Goal: Entertainment & Leisure: Browse casually

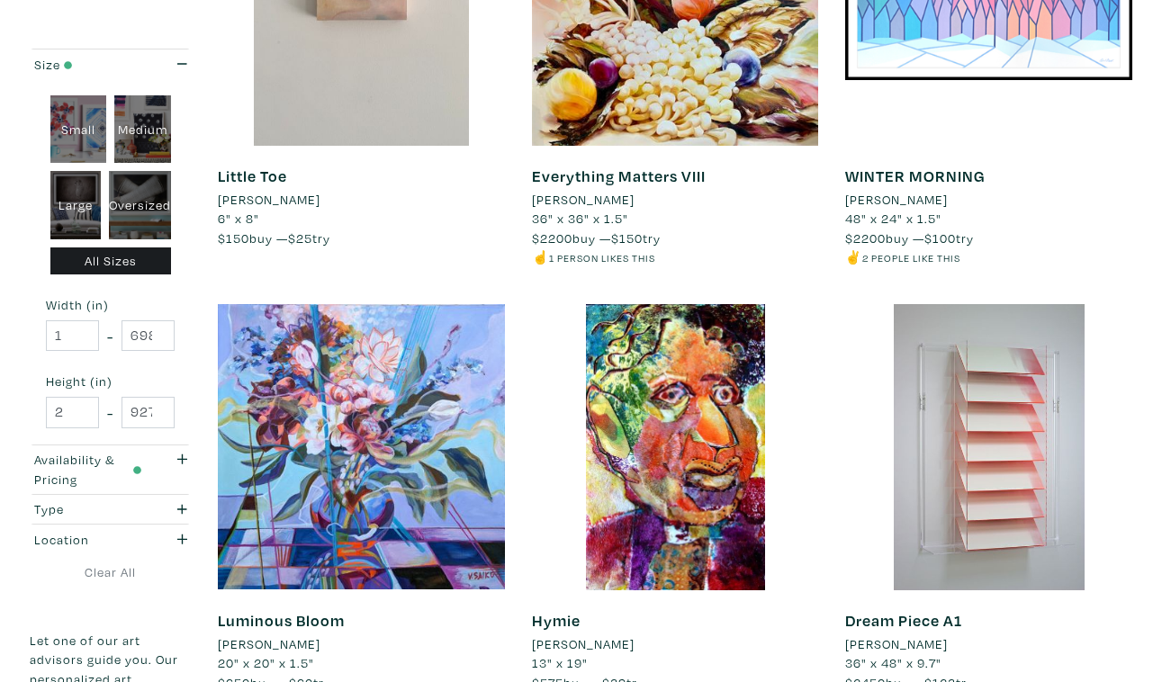
scroll to position [3104, 0]
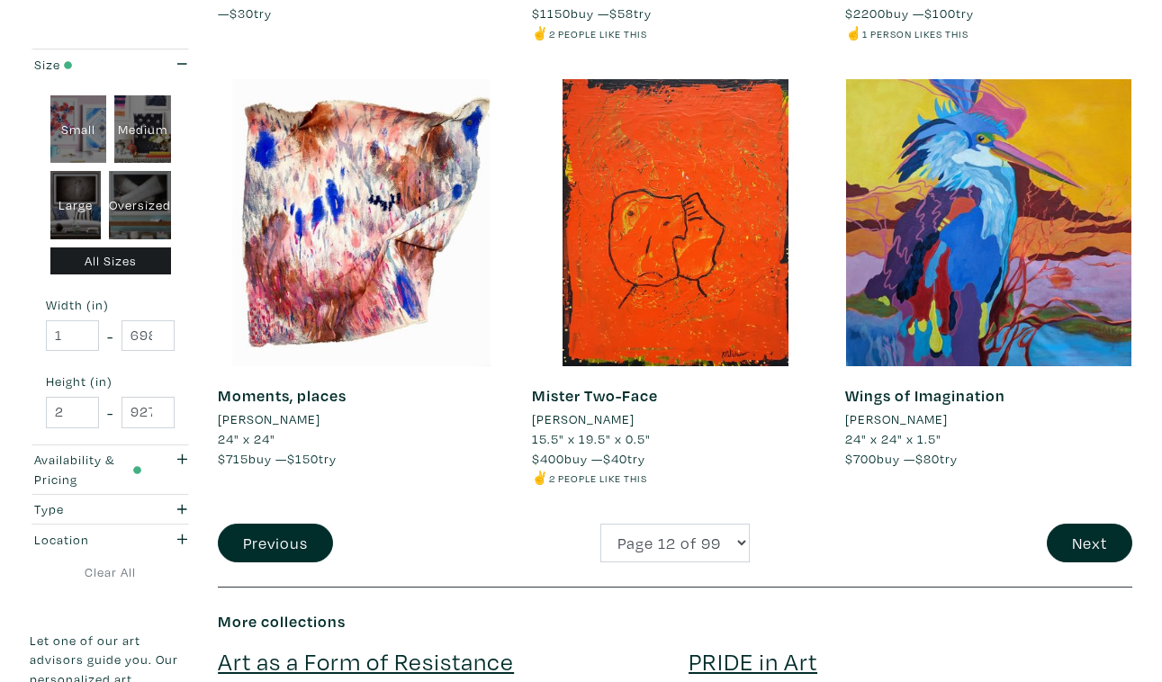
scroll to position [3357, 0]
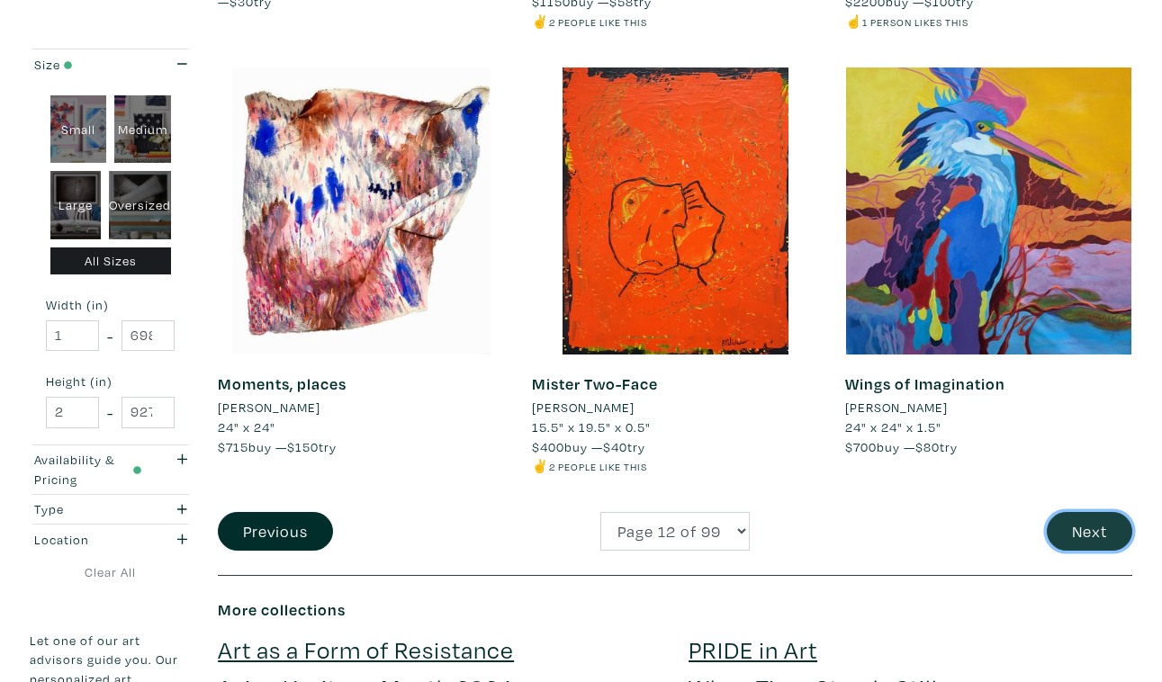
click at [1094, 512] on button "Next" at bounding box center [1090, 531] width 86 height 39
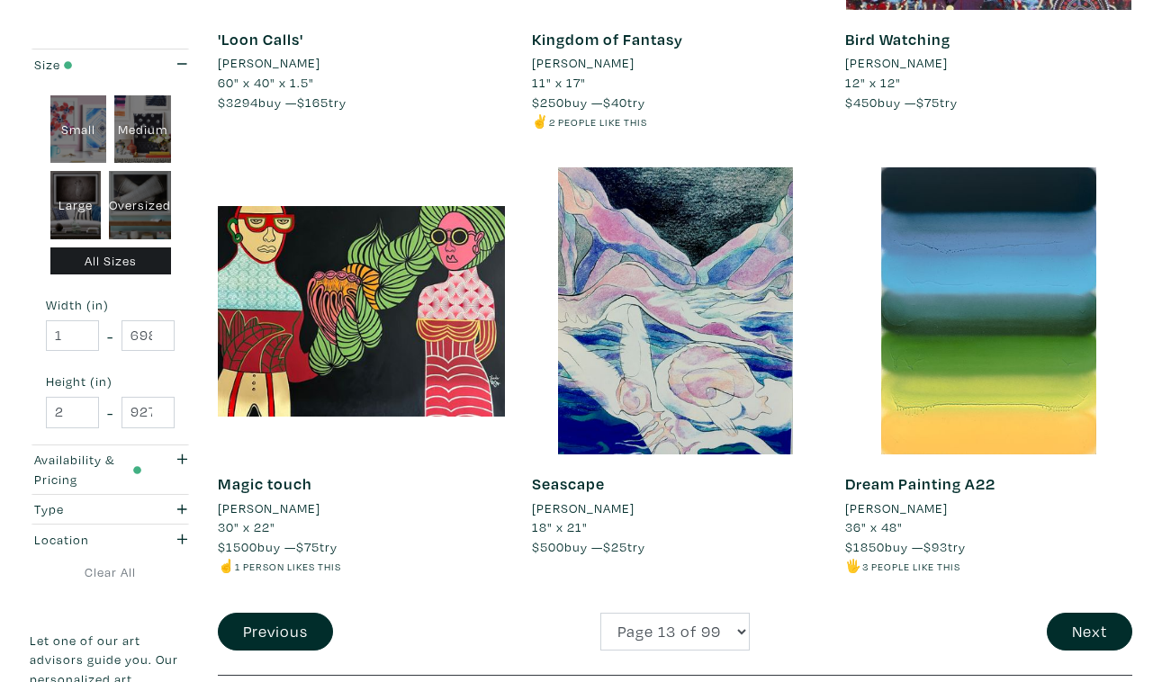
scroll to position [3331, 0]
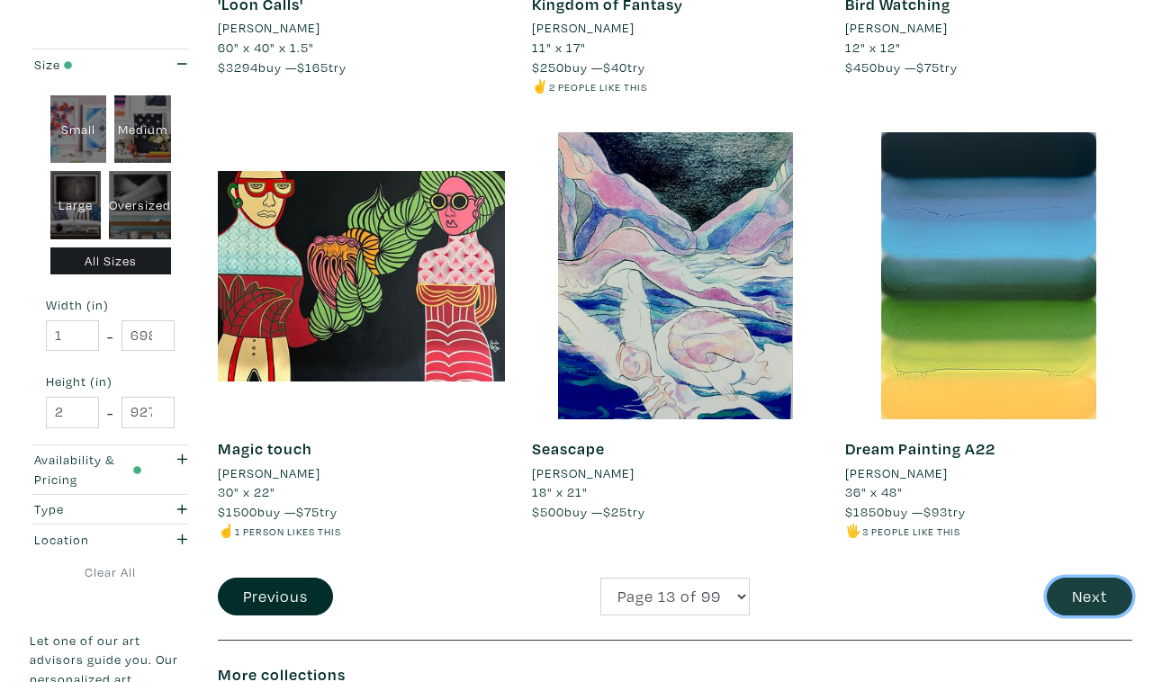
click at [1091, 578] on button "Next" at bounding box center [1090, 597] width 86 height 39
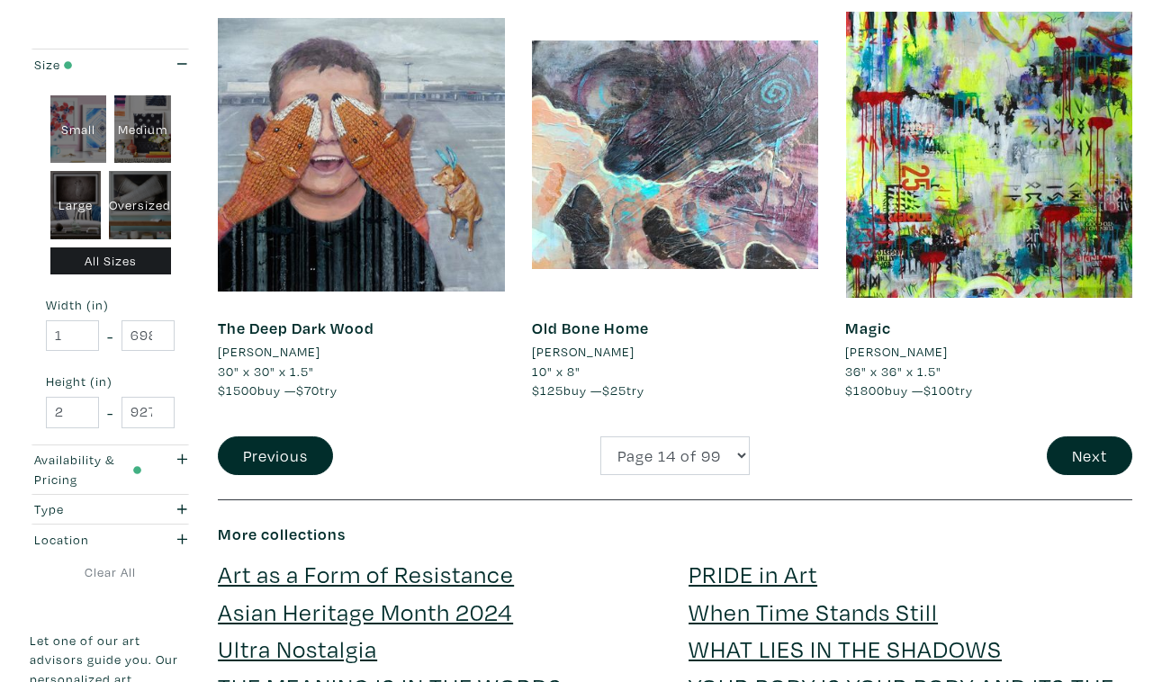
scroll to position [3435, 0]
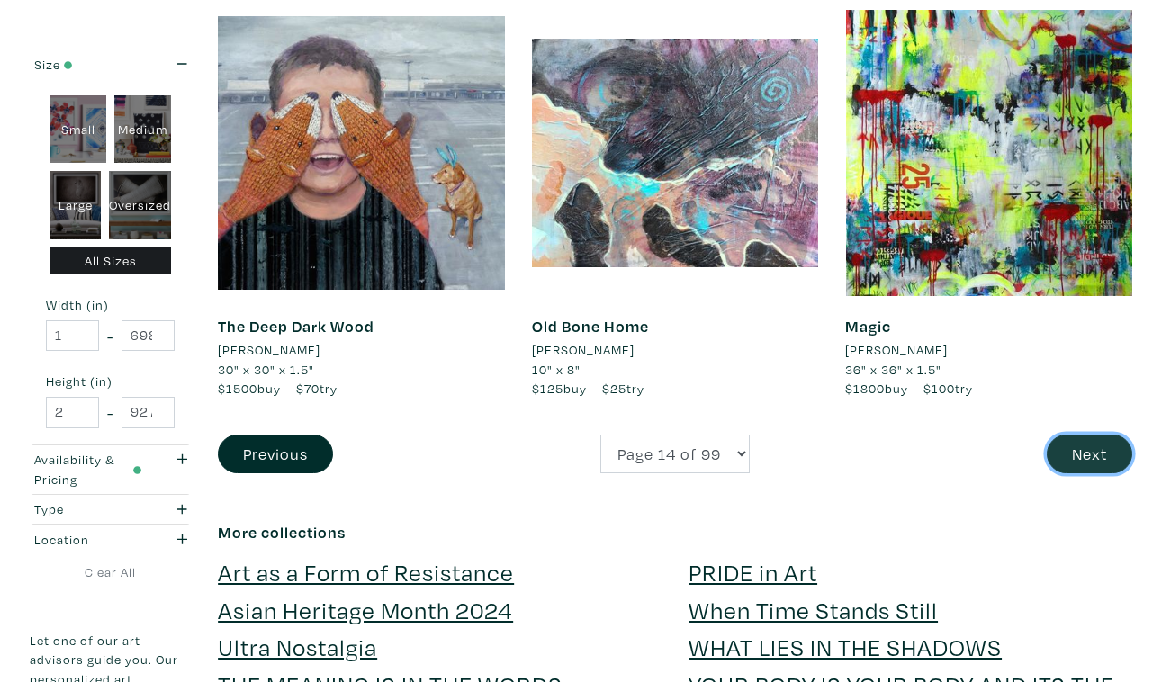
click at [1100, 435] on button "Next" at bounding box center [1090, 454] width 86 height 39
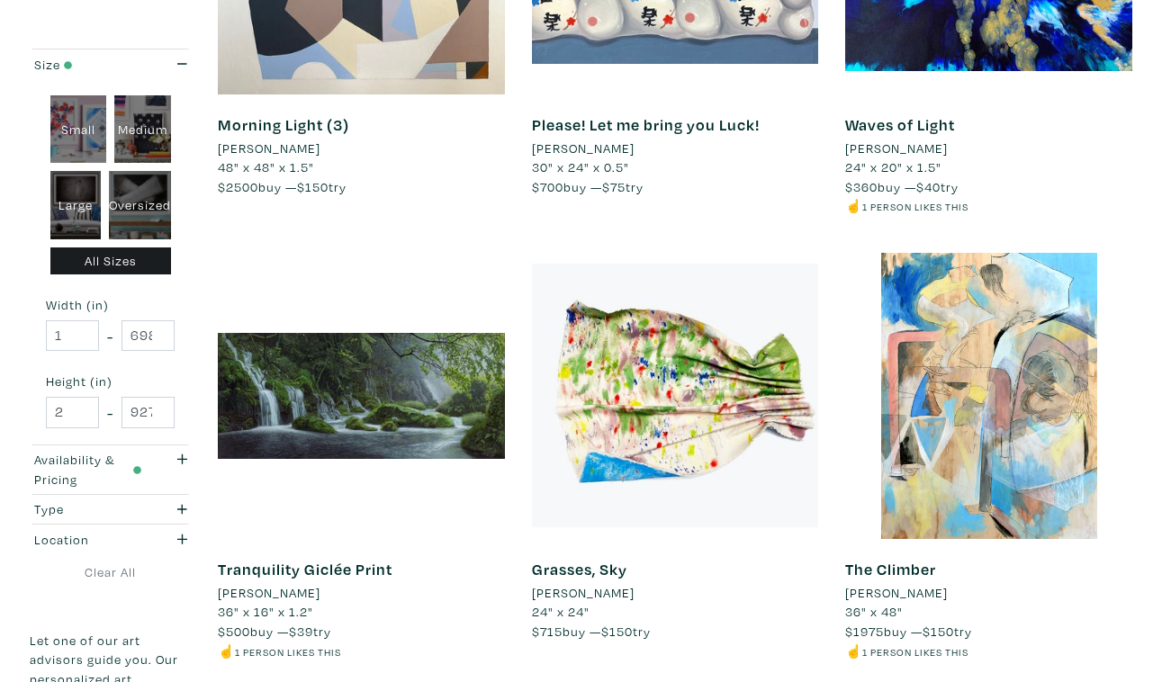
scroll to position [3255, 0]
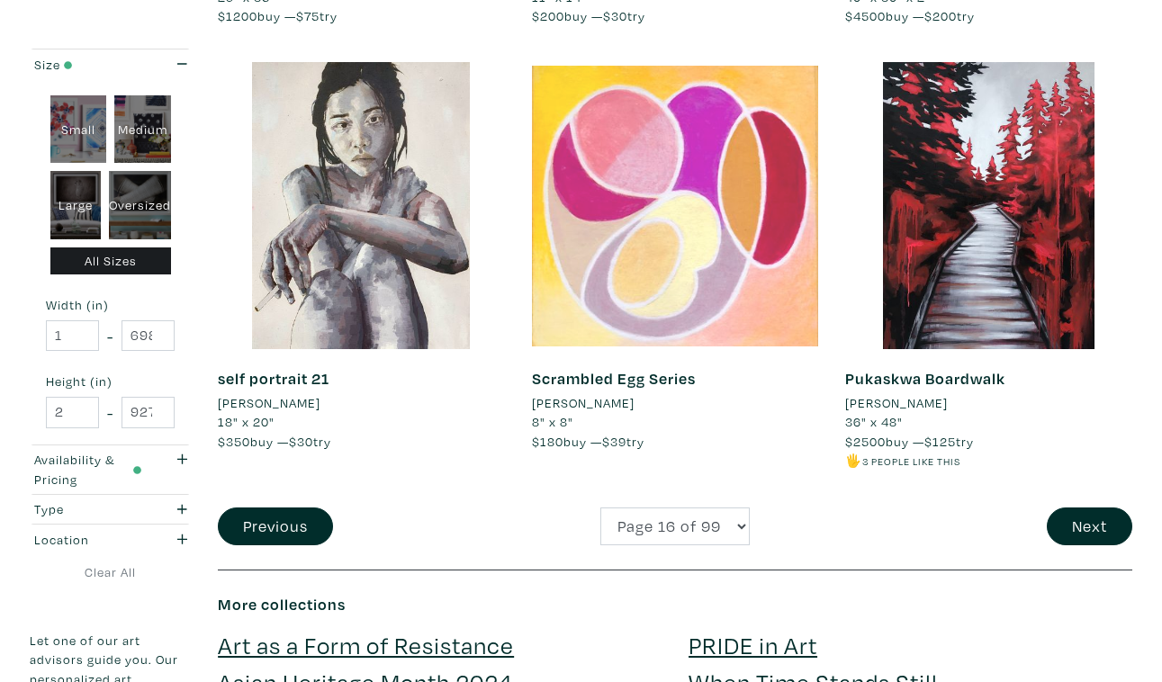
scroll to position [3421, 0]
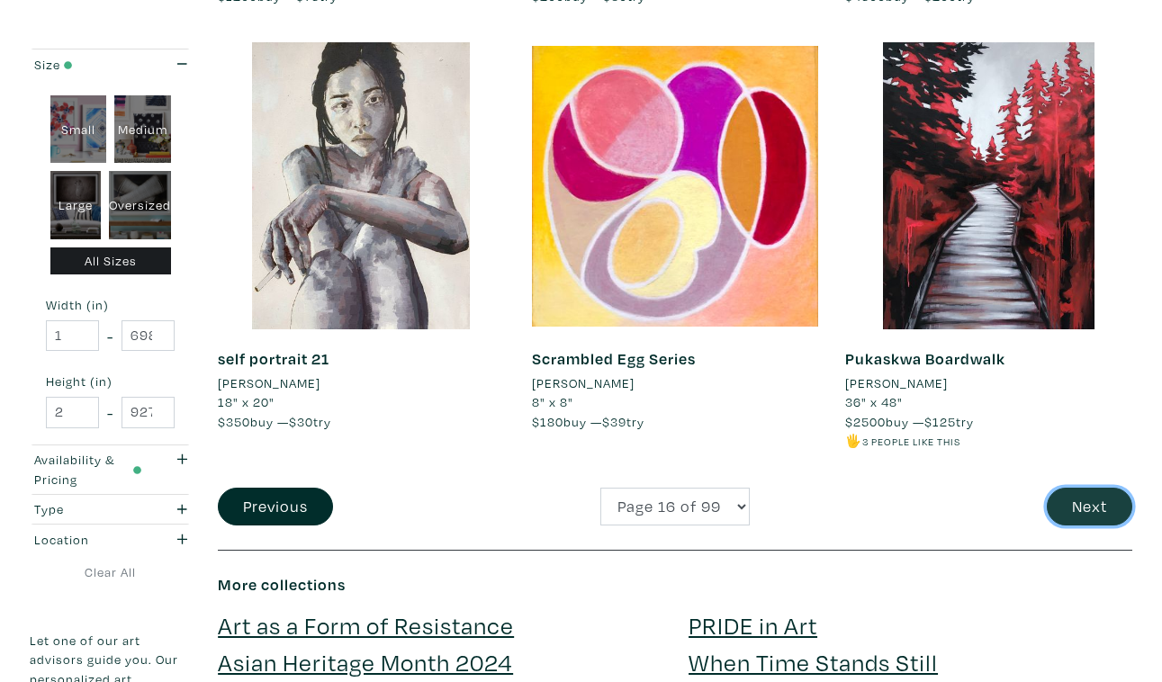
click at [1095, 488] on button "Next" at bounding box center [1090, 507] width 86 height 39
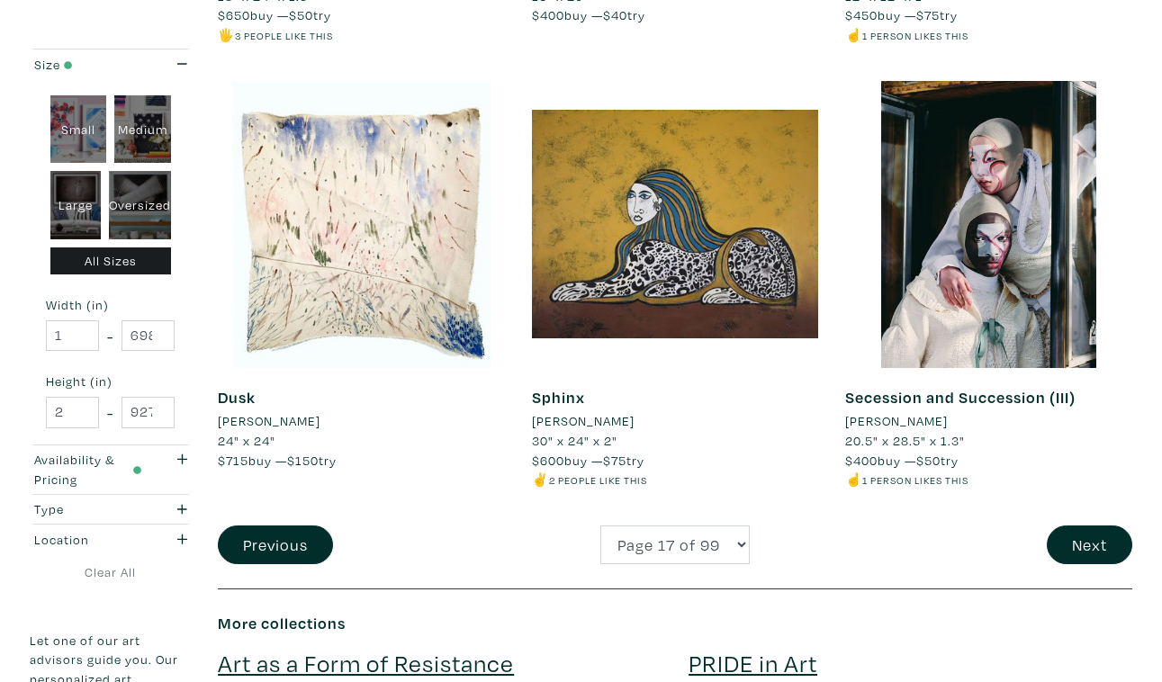
scroll to position [3353, 0]
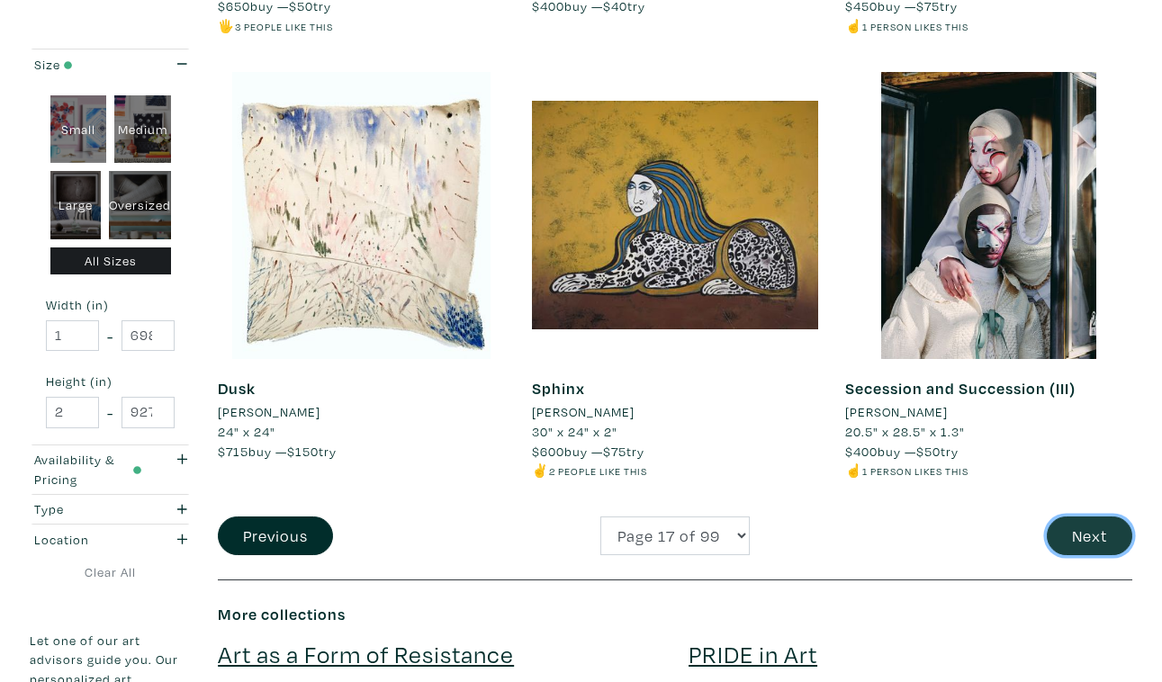
click at [1081, 517] on button "Next" at bounding box center [1090, 536] width 86 height 39
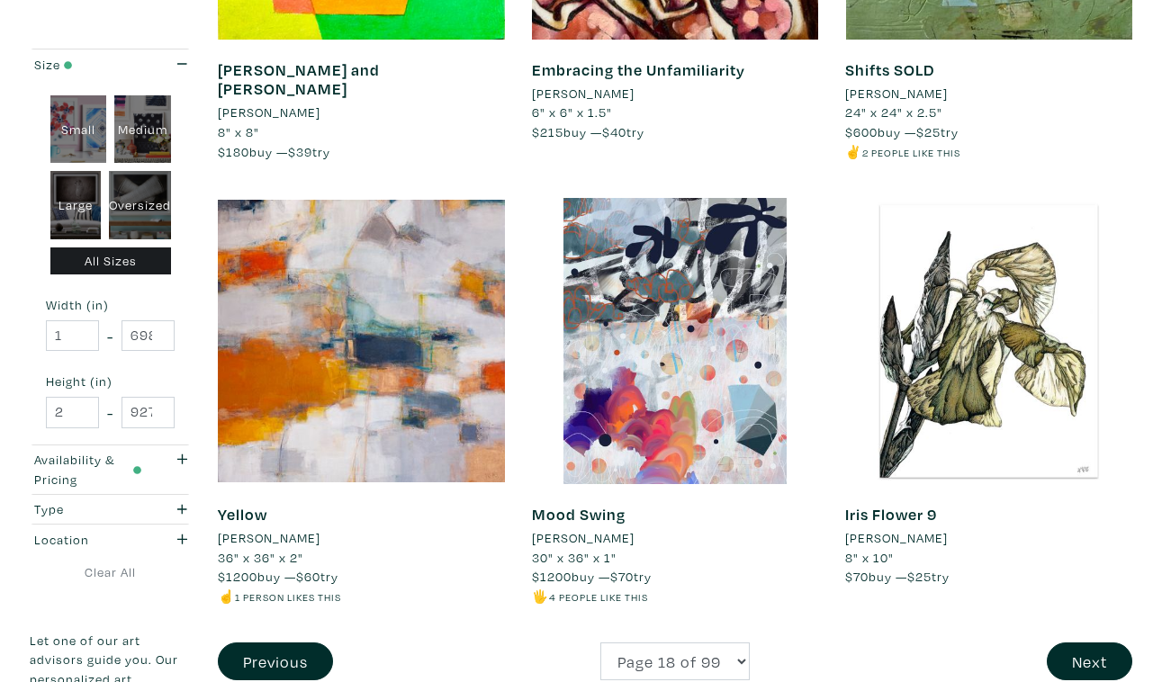
scroll to position [3248, 0]
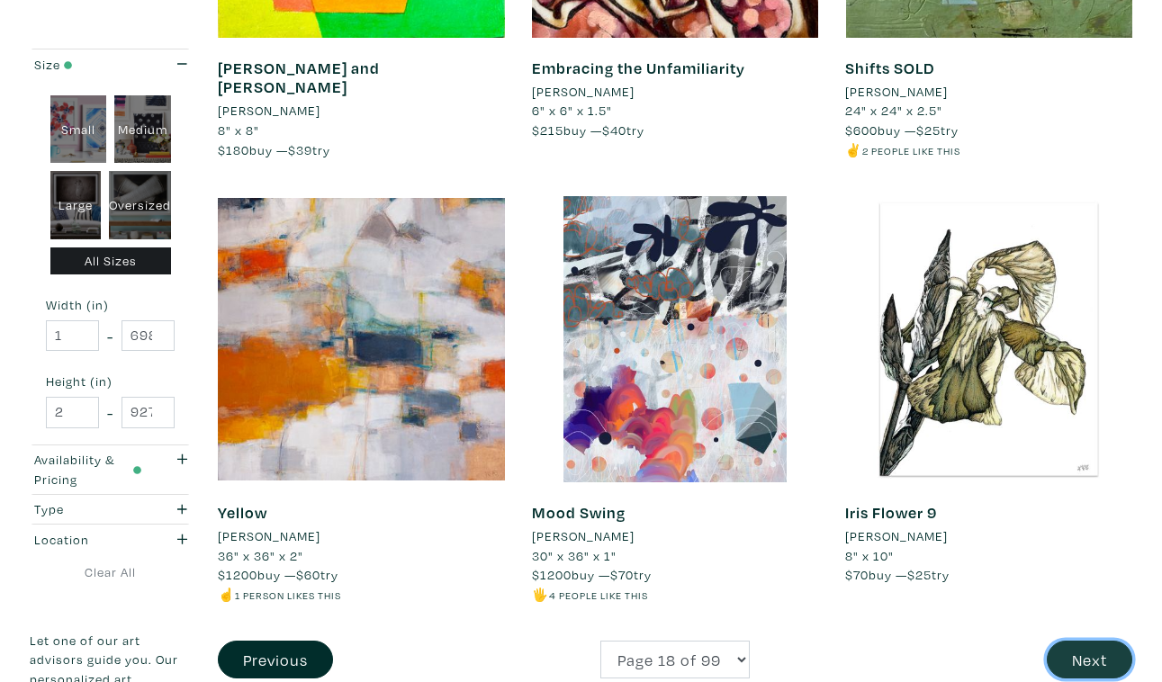
click at [1083, 641] on button "Next" at bounding box center [1090, 660] width 86 height 39
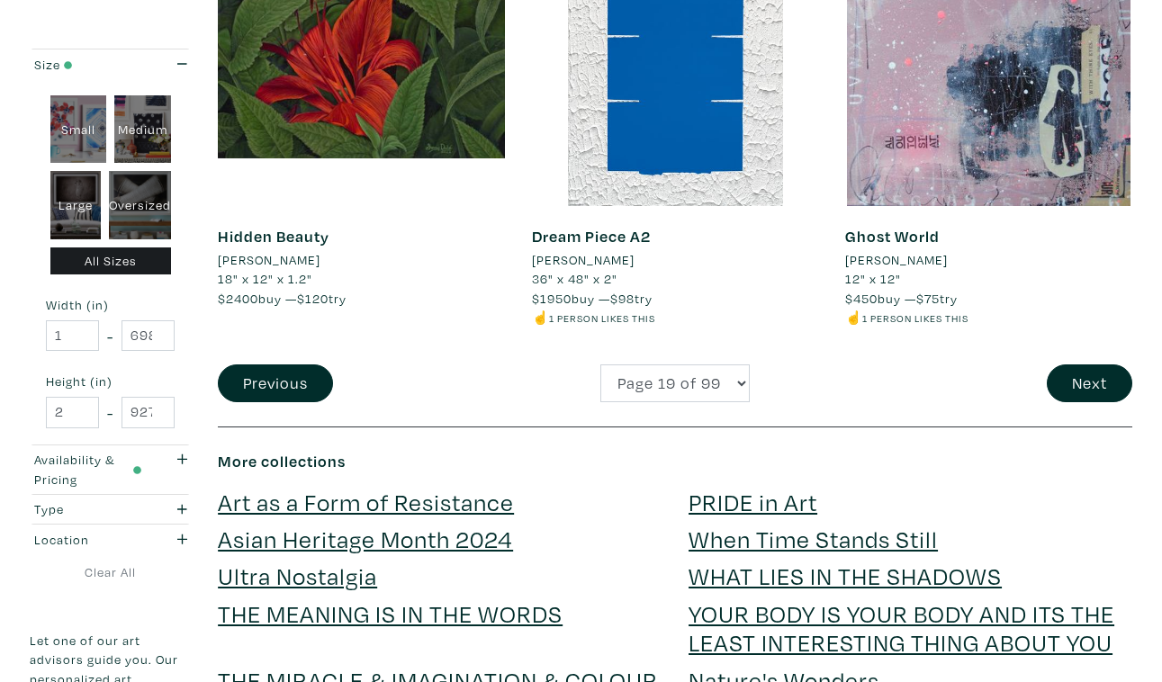
scroll to position [3545, 0]
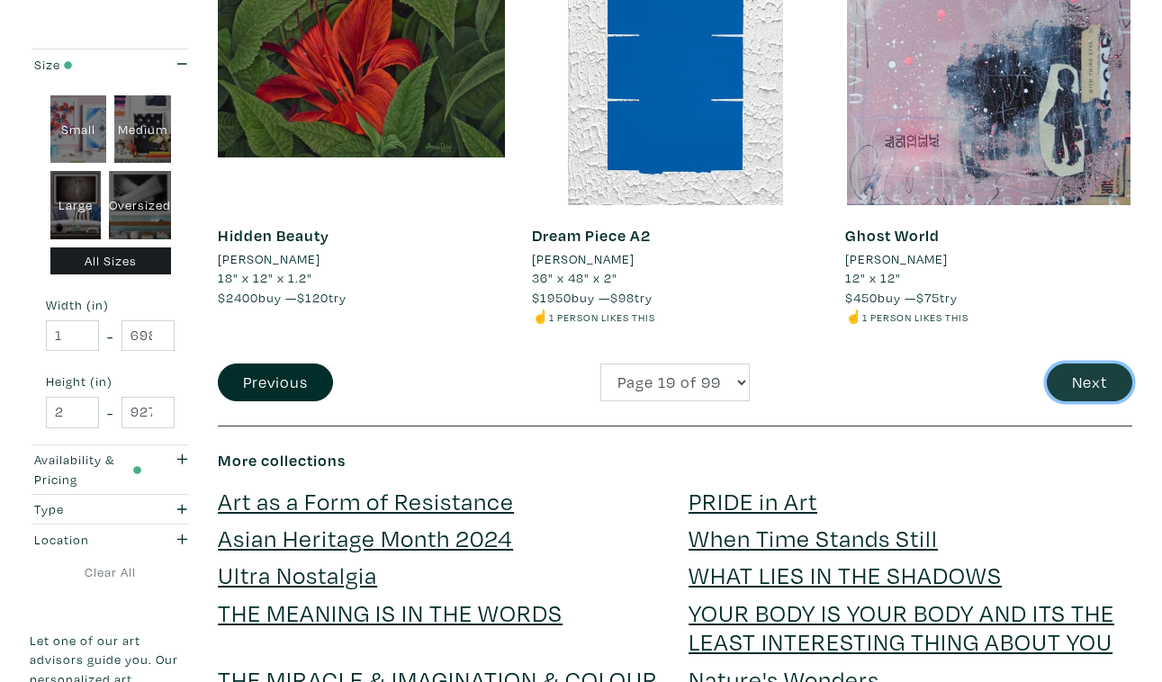
click at [1089, 364] on button "Next" at bounding box center [1090, 383] width 86 height 39
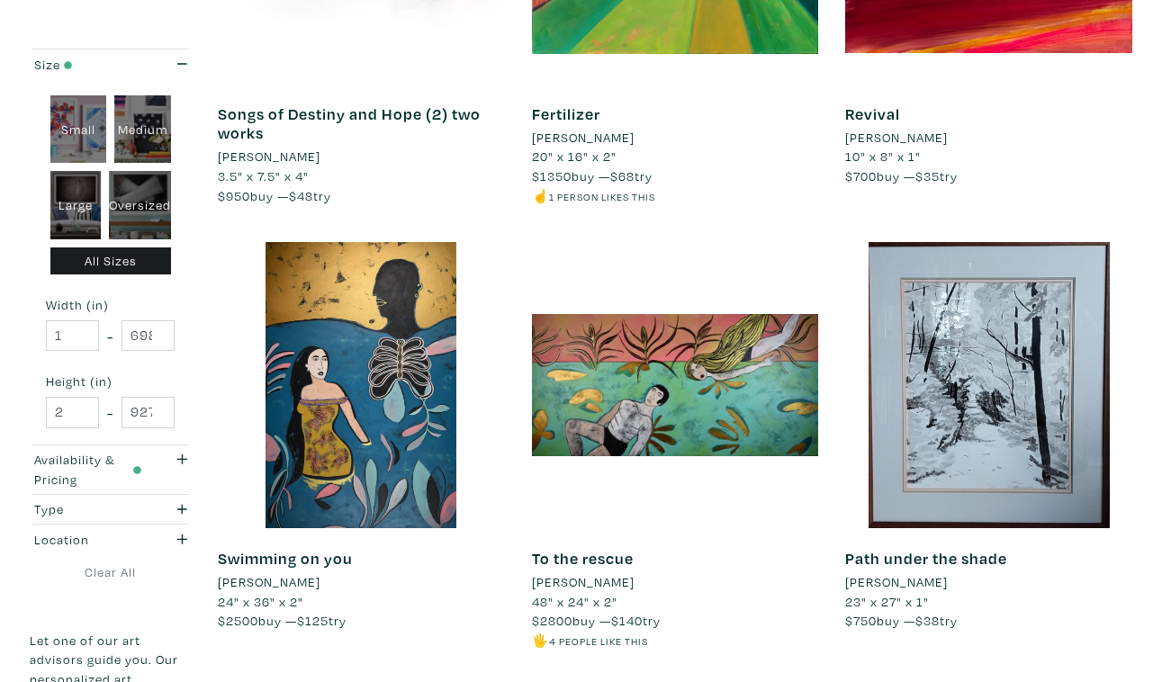
scroll to position [3205, 0]
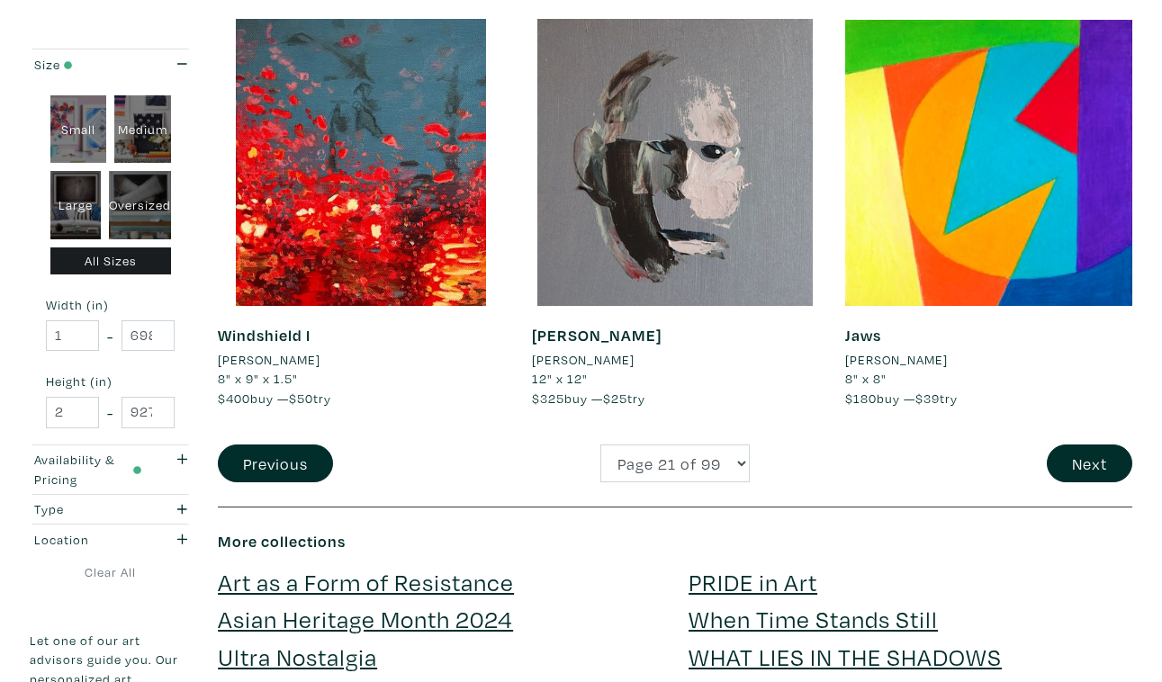
scroll to position [3446, 0]
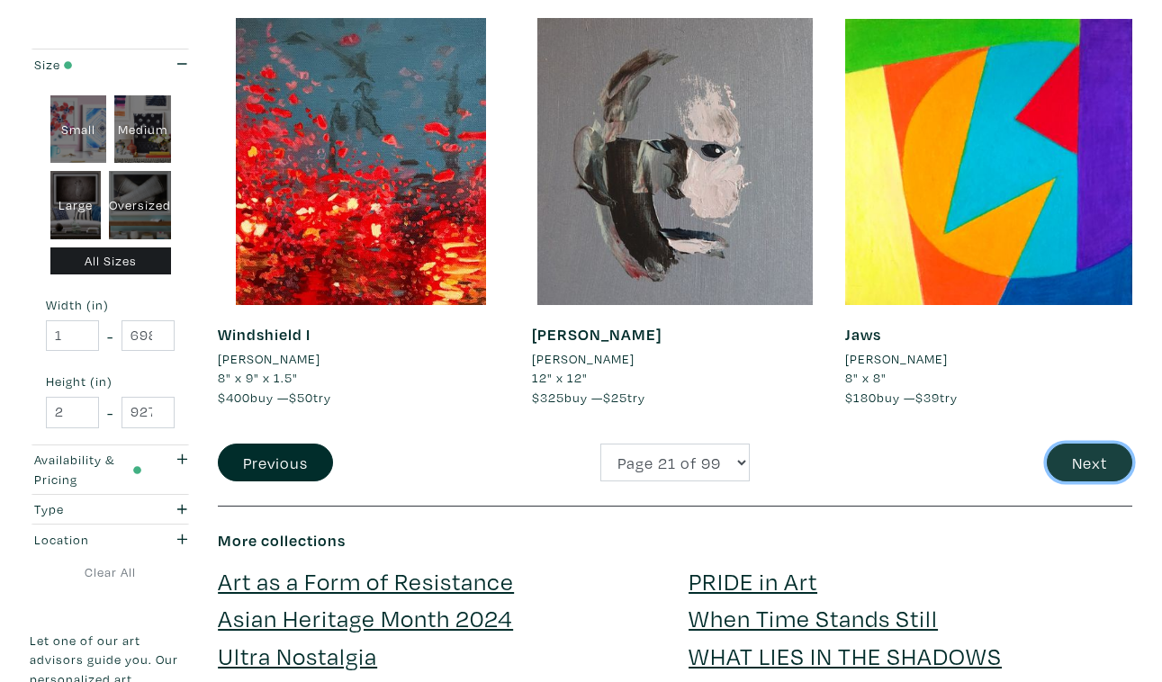
click at [1104, 444] on button "Next" at bounding box center [1090, 463] width 86 height 39
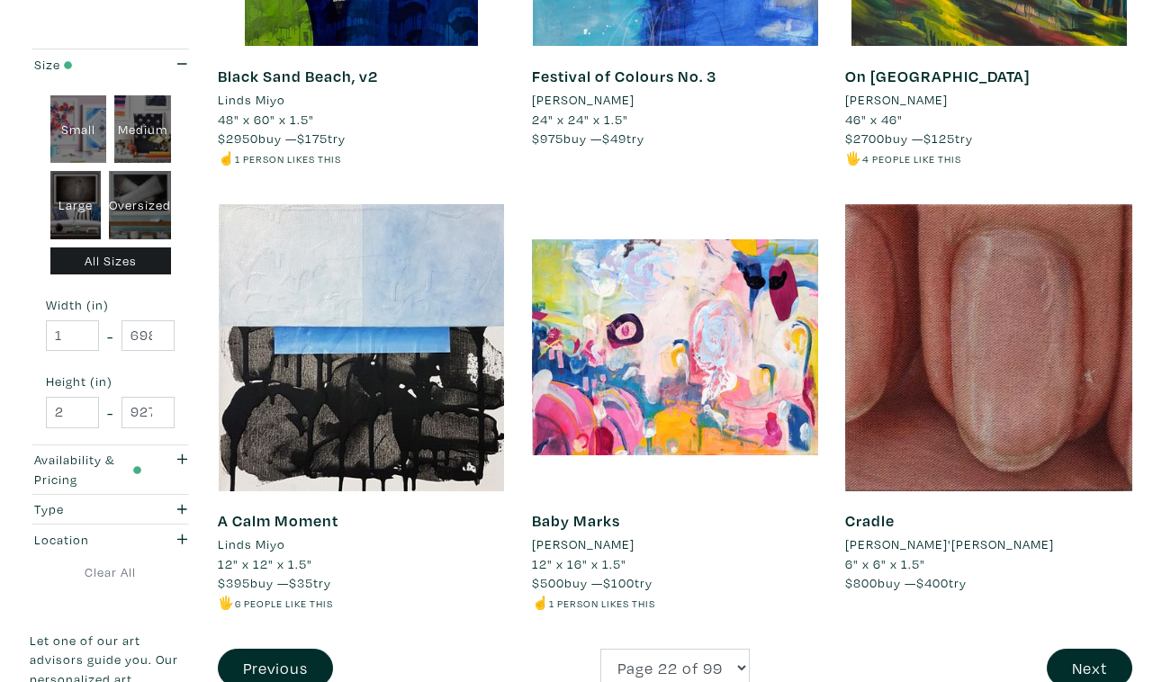
scroll to position [3370, 0]
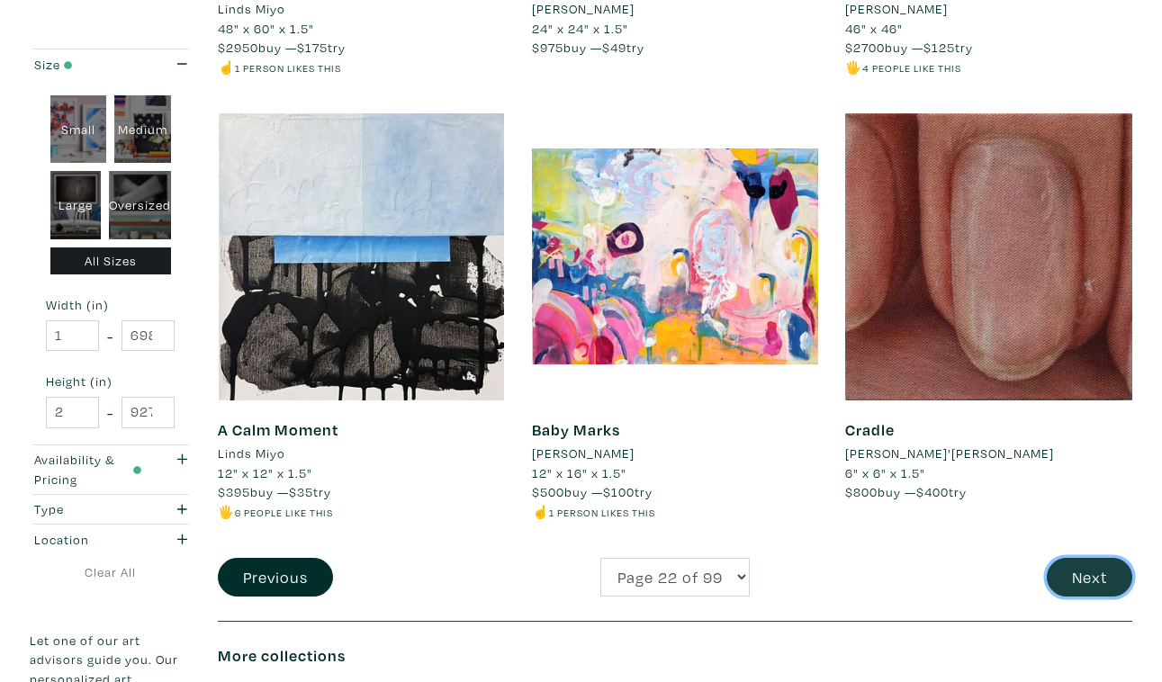
click at [1095, 558] on button "Next" at bounding box center [1090, 577] width 86 height 39
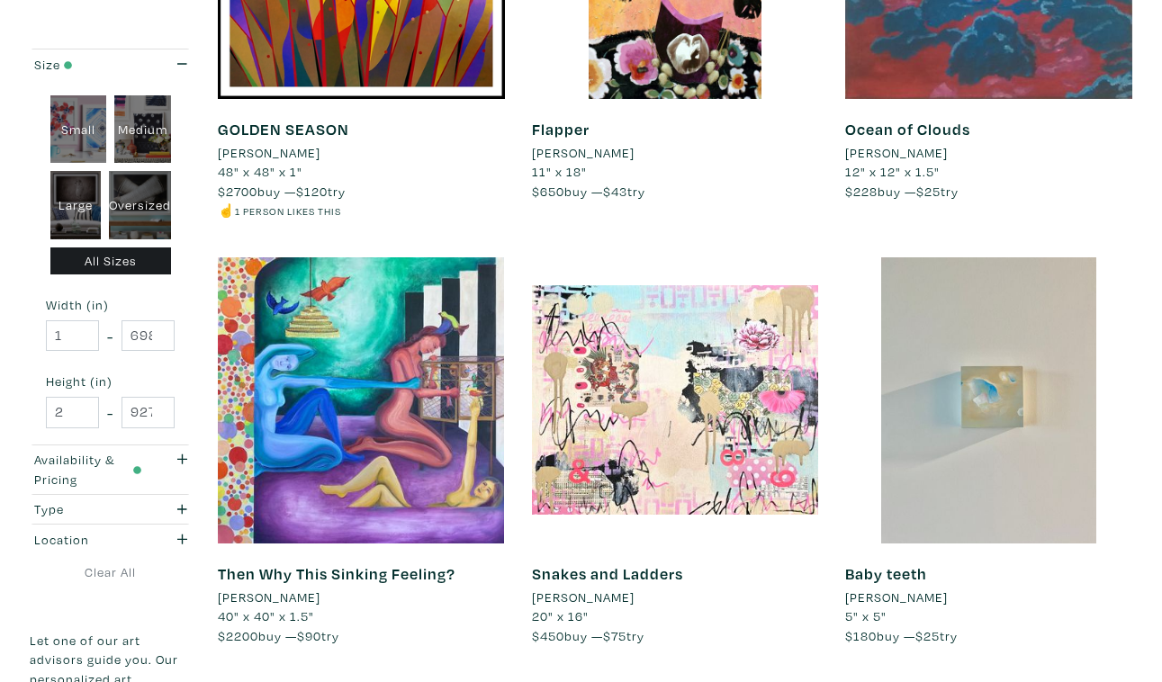
scroll to position [3151, 0]
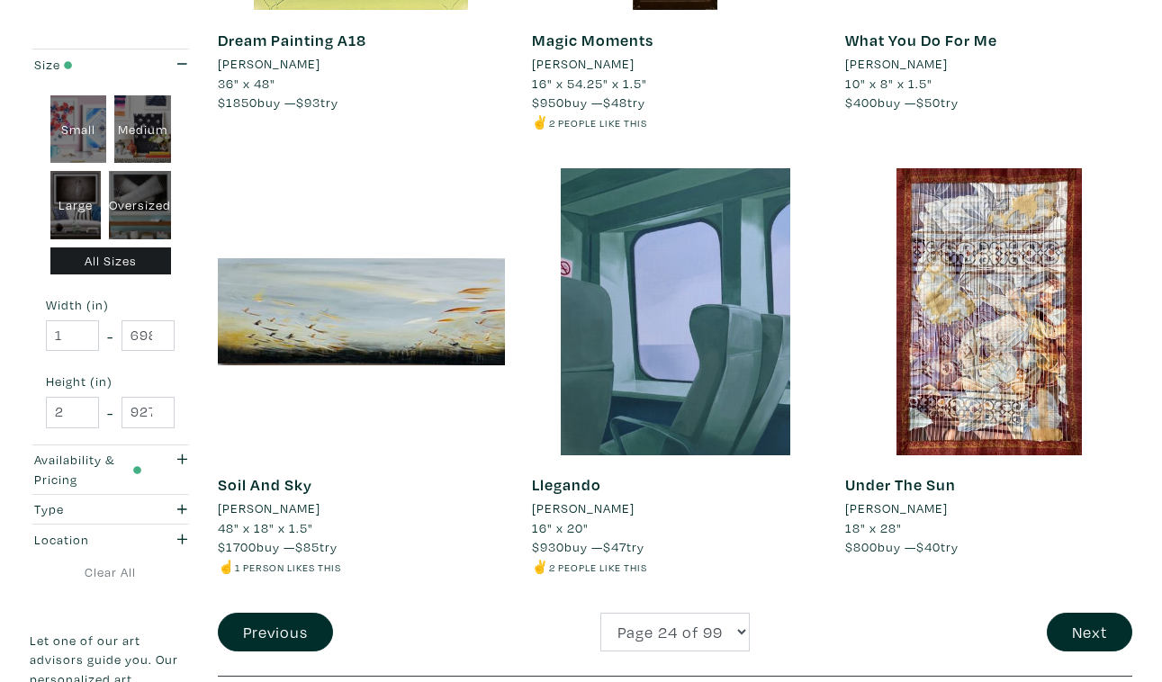
scroll to position [3353, 0]
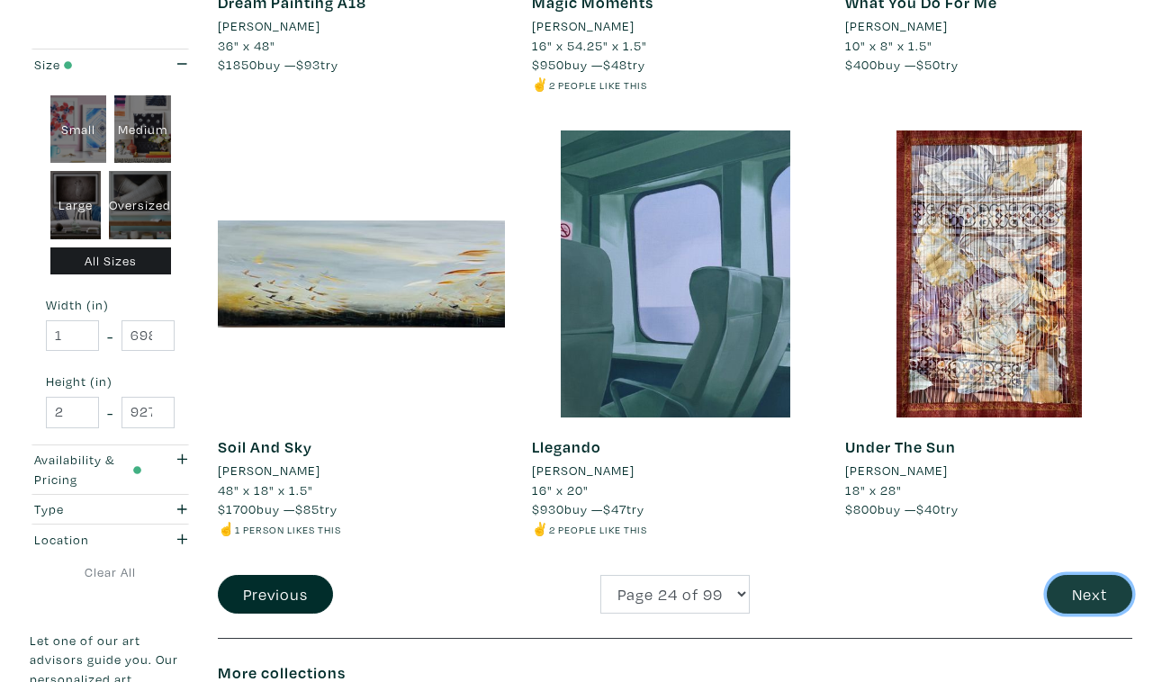
click at [1078, 575] on button "Next" at bounding box center [1090, 594] width 86 height 39
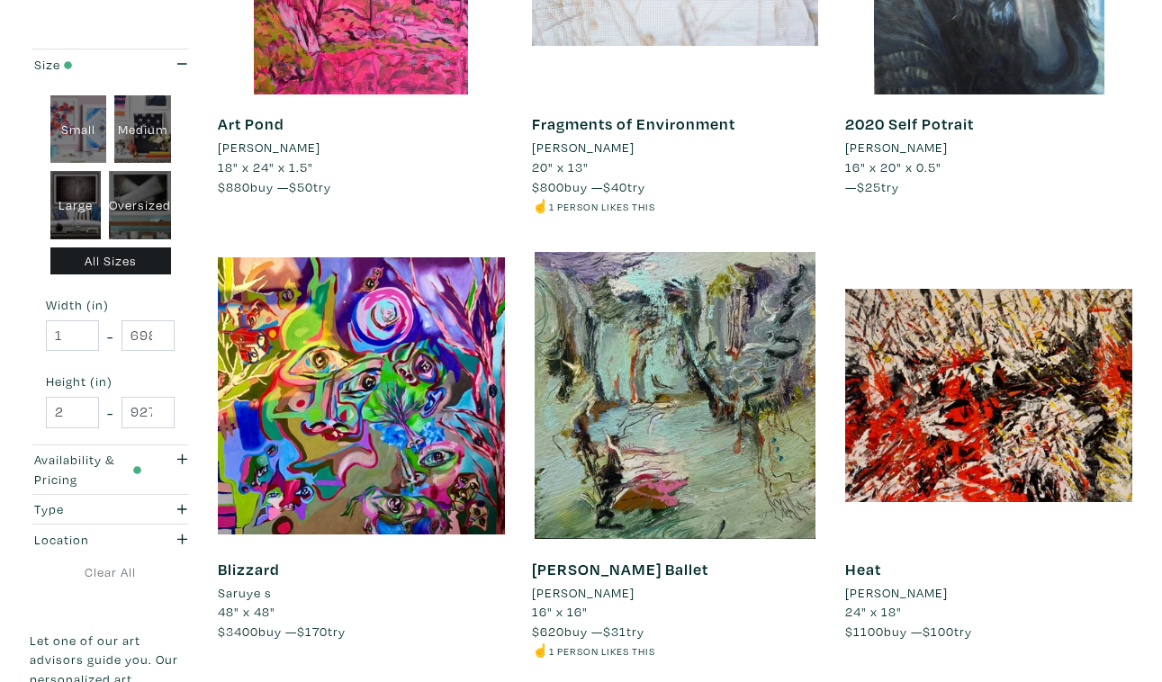
scroll to position [3203, 0]
